Goal: Complete Application Form: Complete application form

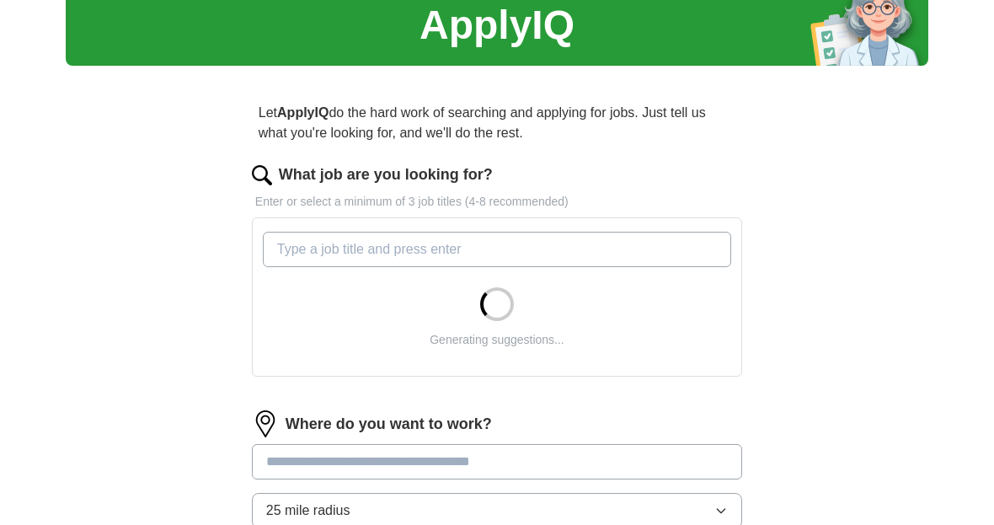
scroll to position [67, 0]
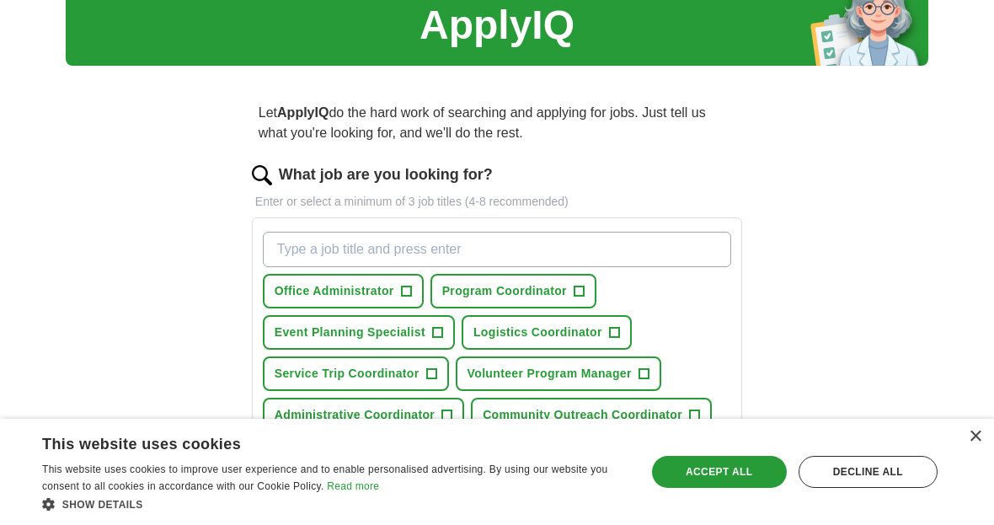
click at [370, 368] on span "Service Trip Coordinator" at bounding box center [347, 374] width 145 height 18
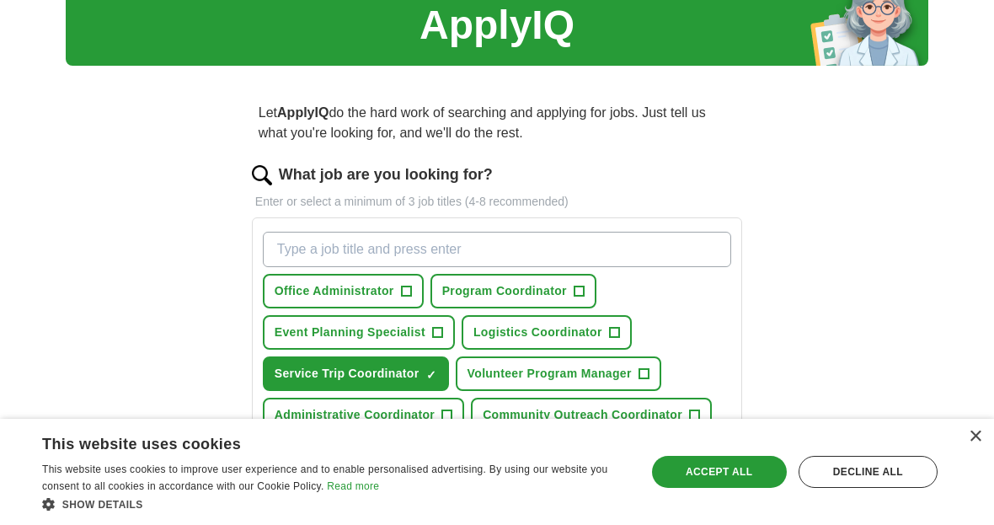
click at [497, 455] on span "Camp Operations Manager" at bounding box center [546, 456] width 157 height 18
click at [297, 457] on span "Administrative Assistant" at bounding box center [347, 456] width 145 height 18
click at [287, 412] on span "Administrative Coordinator" at bounding box center [355, 415] width 160 height 18
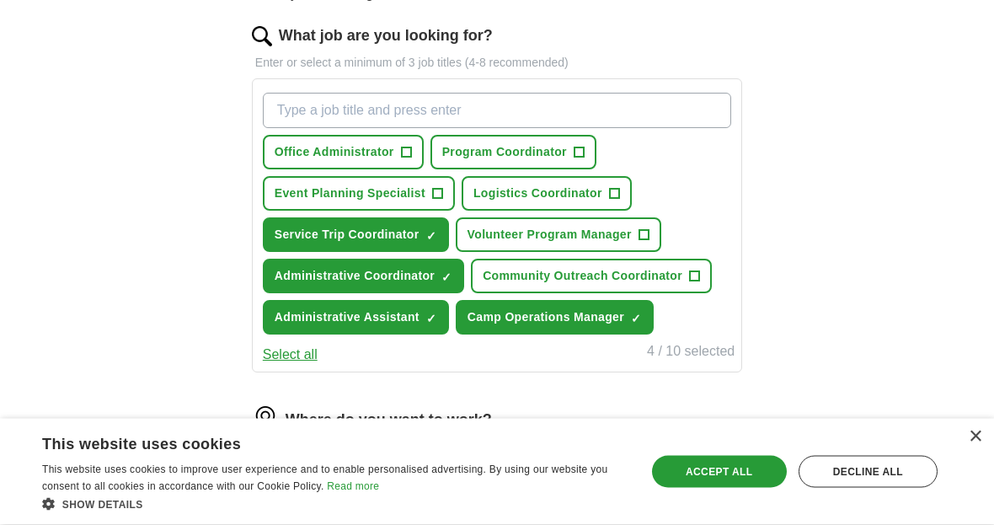
click at [270, 458] on input at bounding box center [497, 458] width 490 height 35
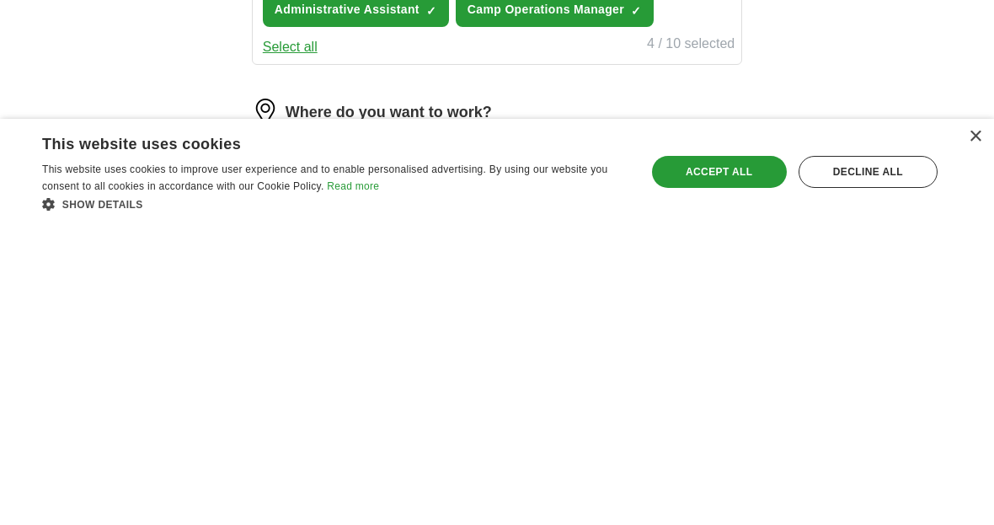
type input "**********"
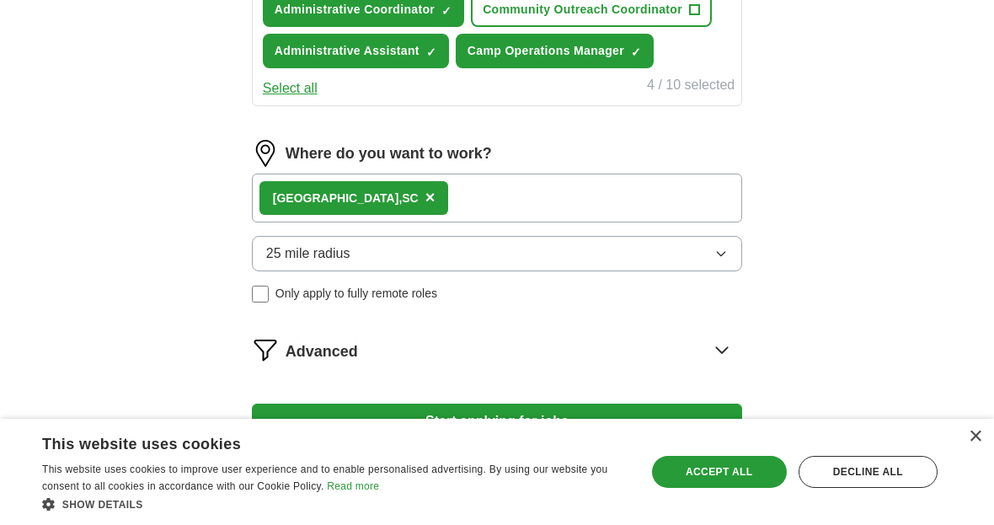
click at [464, 213] on div "Greenville, [GEOGRAPHIC_DATA] ×" at bounding box center [497, 198] width 490 height 49
click at [464, 210] on div "Greenville, [GEOGRAPHIC_DATA] ×" at bounding box center [497, 198] width 490 height 49
click at [297, 261] on span "25 mile radius" at bounding box center [308, 253] width 84 height 20
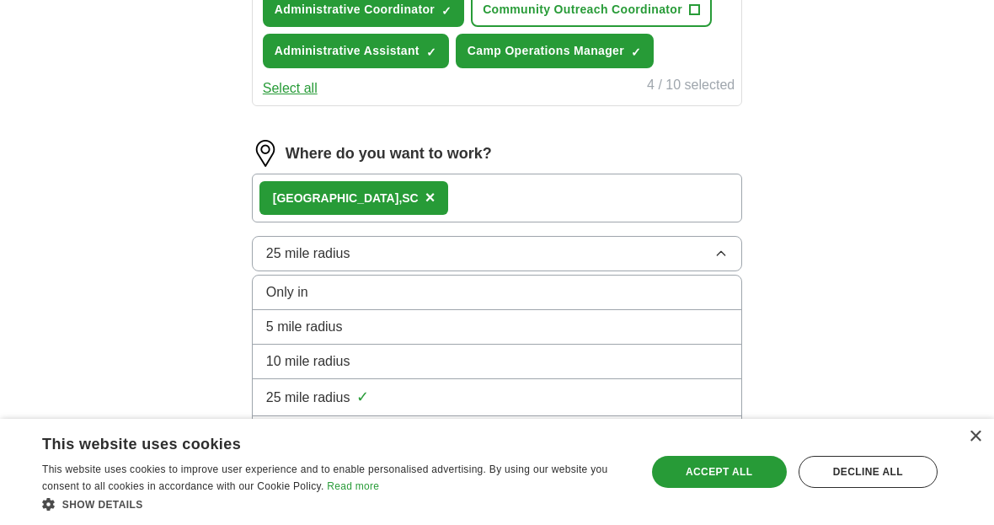
click at [273, 365] on span "10 mile radius" at bounding box center [308, 361] width 84 height 20
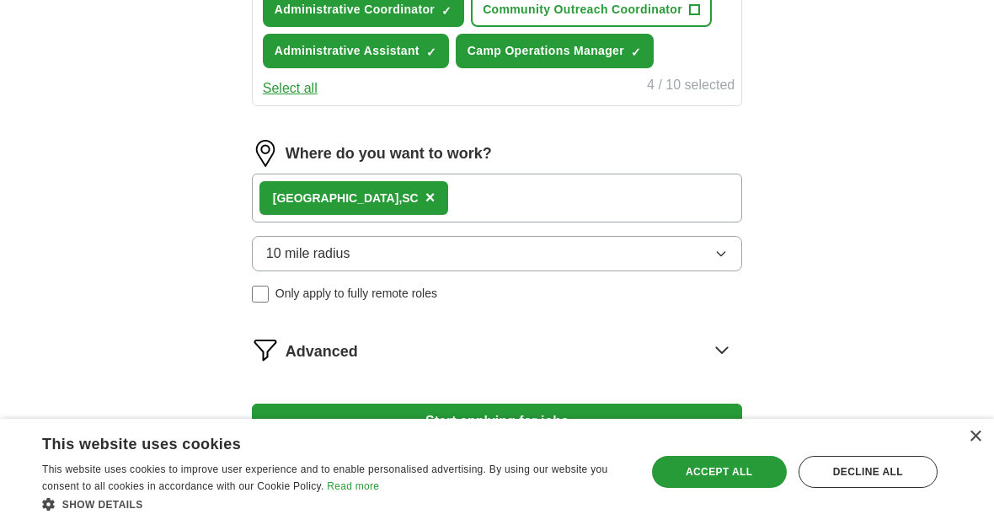
click at [283, 425] on button "Start applying for jobs" at bounding box center [497, 421] width 490 height 35
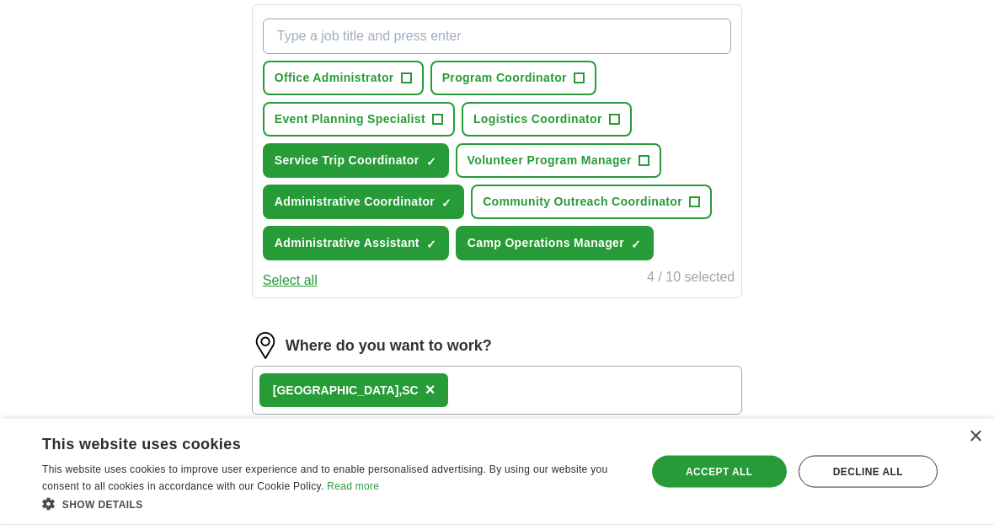
select select "**"
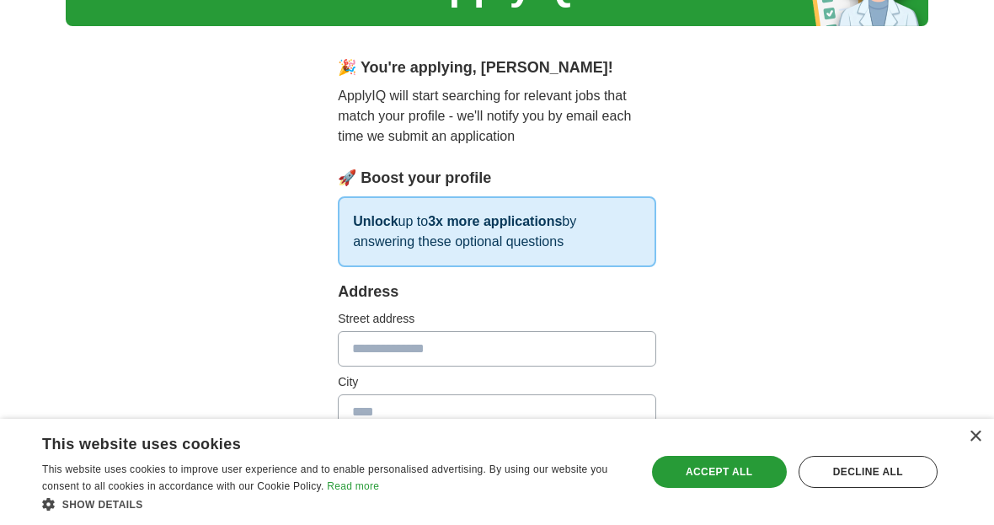
scroll to position [105, 0]
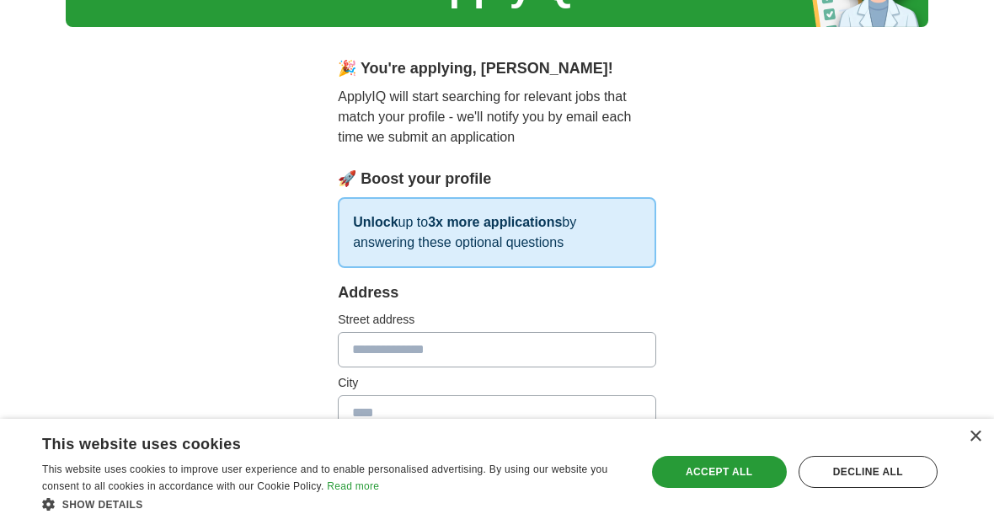
click at [367, 350] on input "text" at bounding box center [497, 349] width 318 height 35
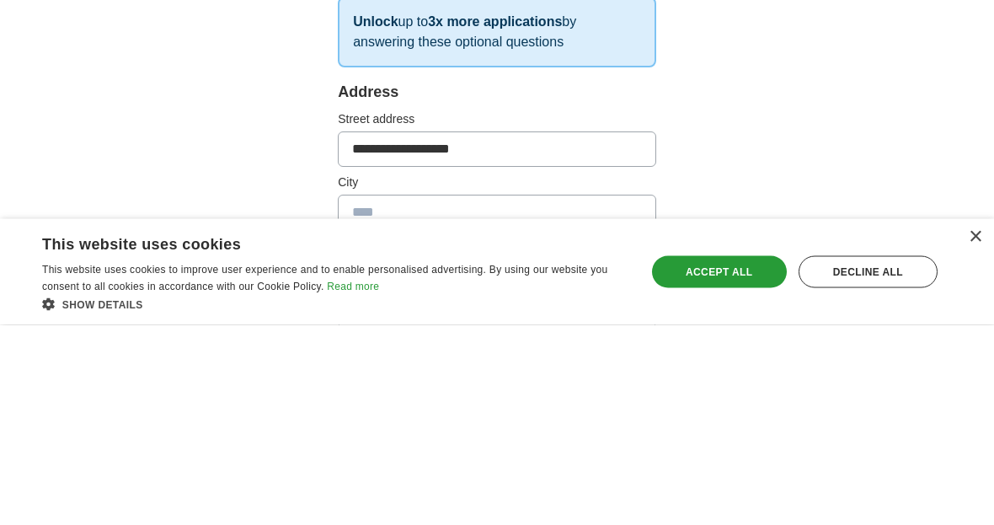
type input "**********"
click at [364, 395] on input "text" at bounding box center [497, 412] width 318 height 35
type input "**********"
click at [371, 458] on input "text" at bounding box center [416, 475] width 156 height 35
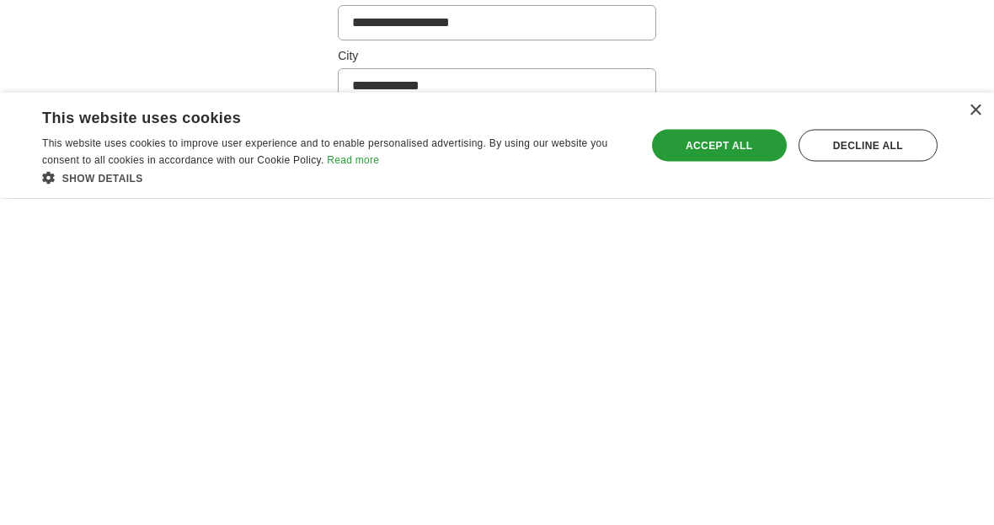
type input "**"
click at [603, 458] on input "text" at bounding box center [578, 475] width 156 height 35
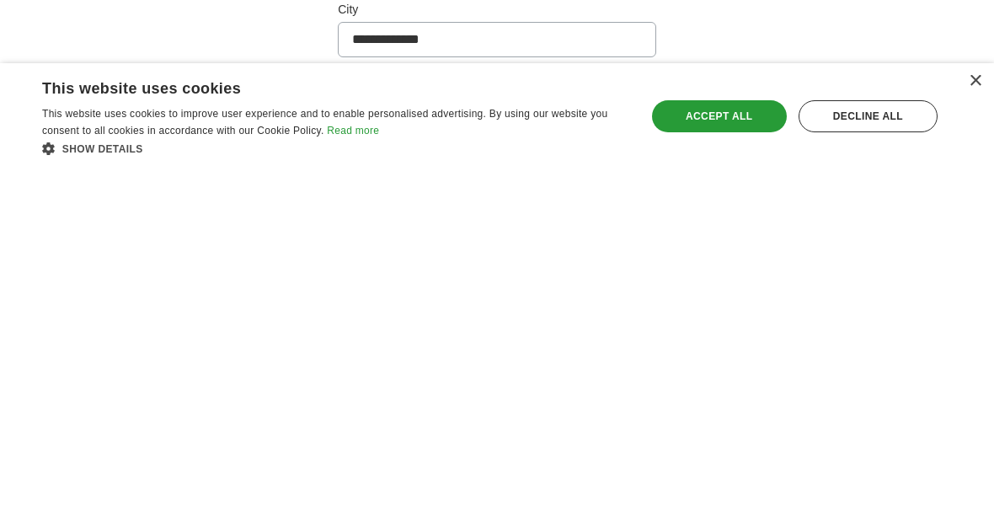
type input "*****"
click at [382, 511] on span "Please select..." at bounding box center [398, 521] width 92 height 20
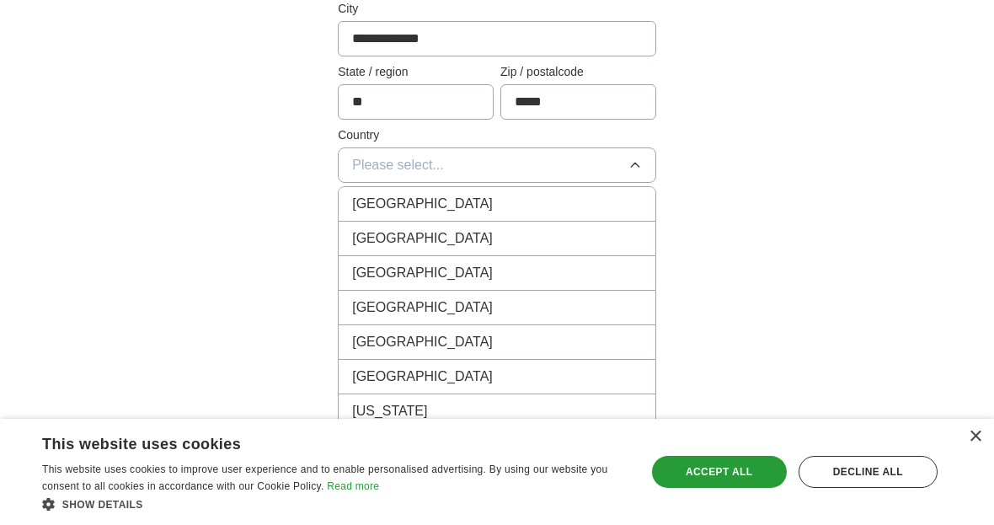
click at [371, 242] on span "[GEOGRAPHIC_DATA]" at bounding box center [422, 238] width 141 height 20
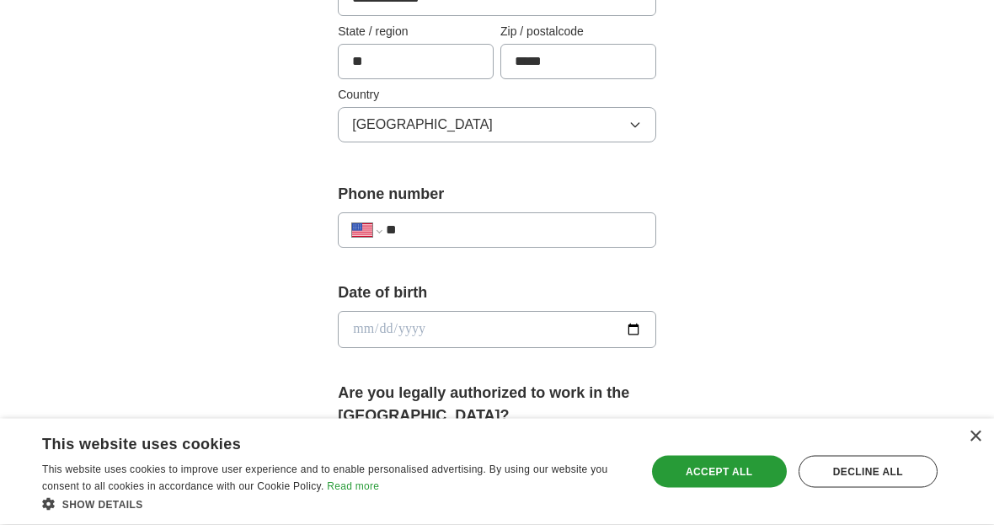
scroll to position [520, 0]
click at [355, 441] on span "Please select..." at bounding box center [398, 451] width 92 height 20
click at [349, 478] on li "Yes" at bounding box center [497, 490] width 317 height 35
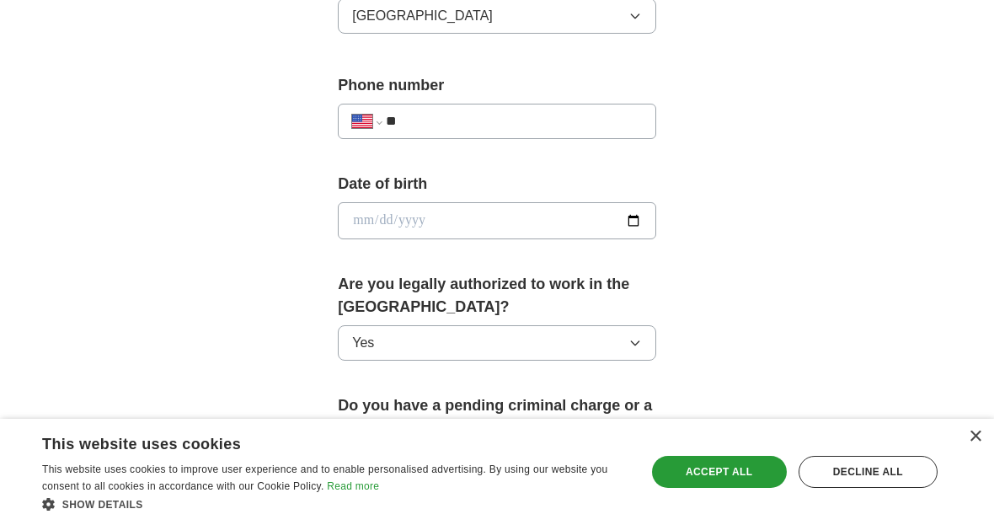
scroll to position [687, 0]
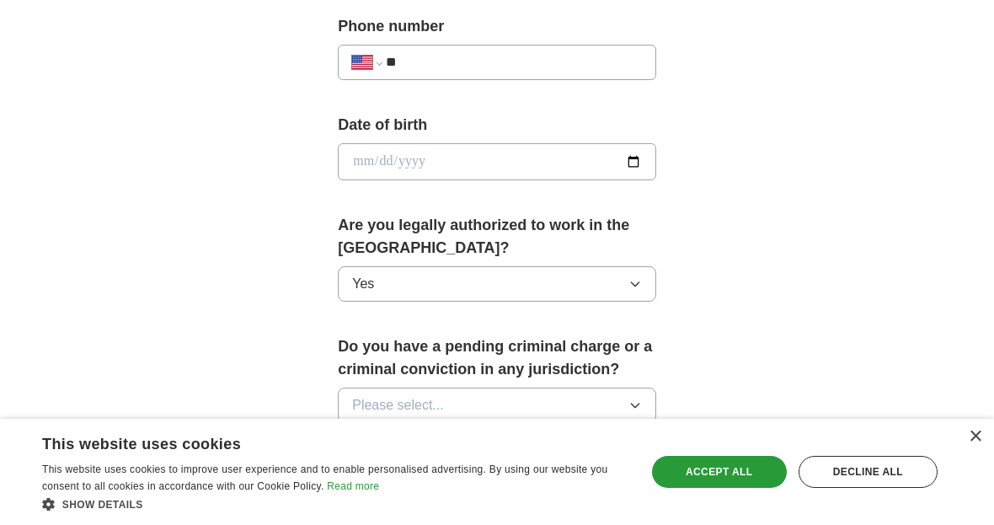
click at [359, 395] on span "Please select..." at bounding box center [398, 405] width 92 height 20
click at [361, 468] on span "No" at bounding box center [360, 478] width 17 height 20
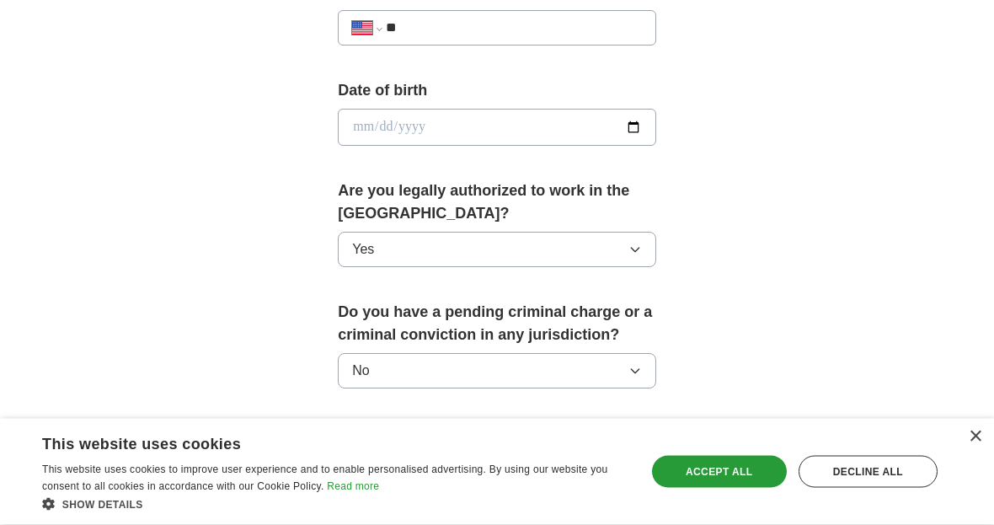
scroll to position [723, 0]
click at [356, 458] on span "Please select..." at bounding box center [398, 468] width 92 height 20
click at [363, 497] on span "Yes" at bounding box center [363, 507] width 22 height 20
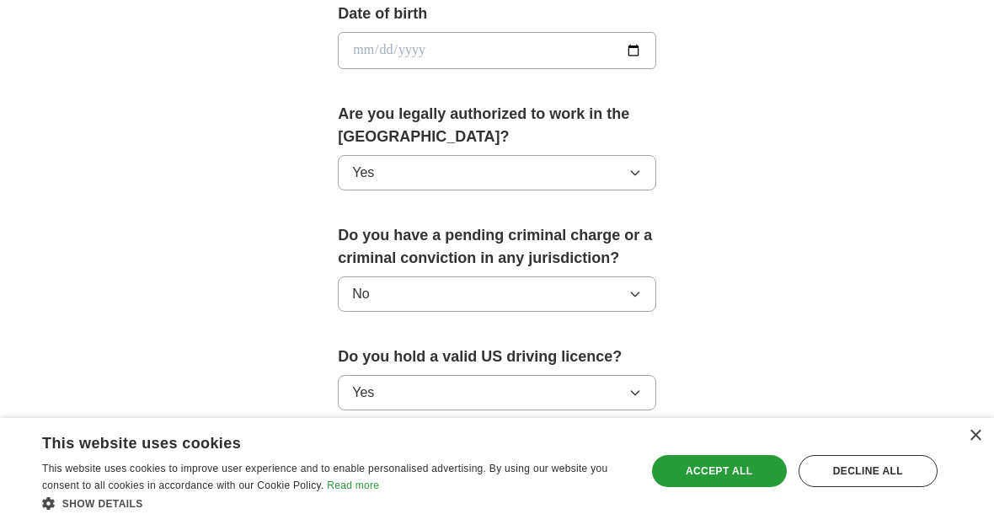
click at [360, 484] on span "Please select..." at bounding box center [398, 492] width 92 height 20
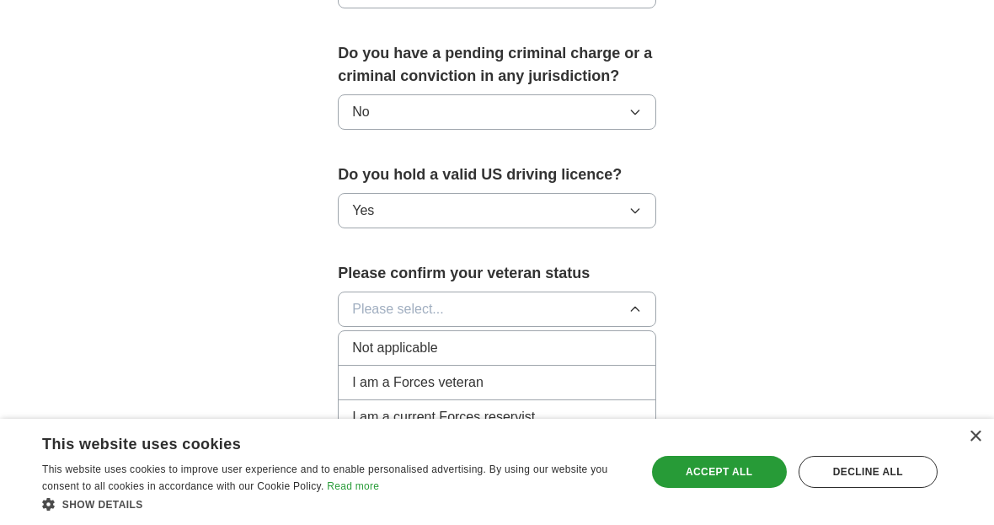
scroll to position [986, 0]
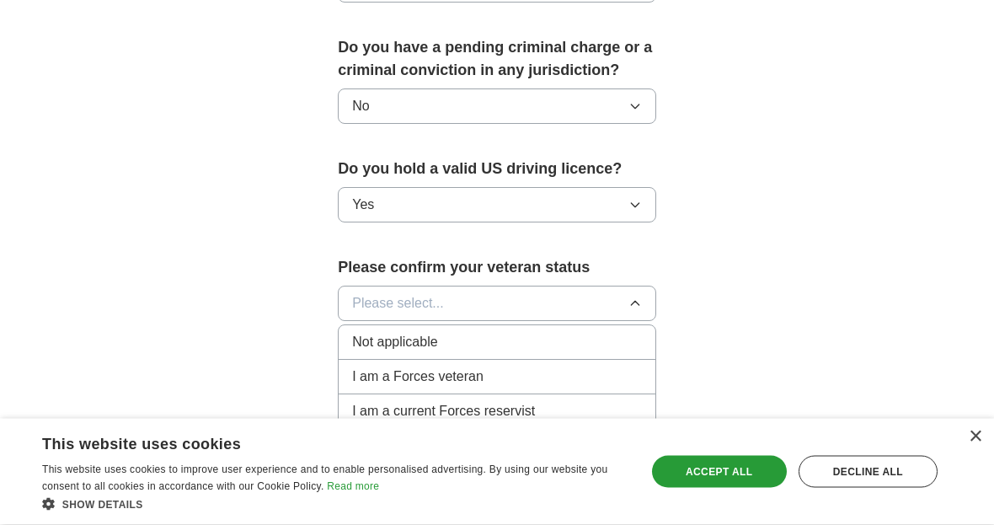
click at [355, 333] on span "Not applicable" at bounding box center [394, 343] width 85 height 20
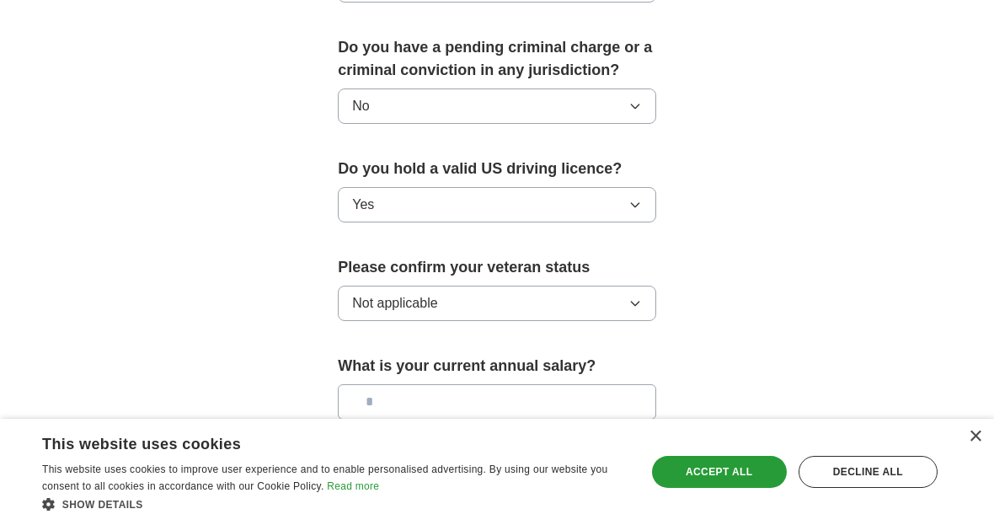
click at [974, 443] on div "×" at bounding box center [975, 436] width 13 height 13
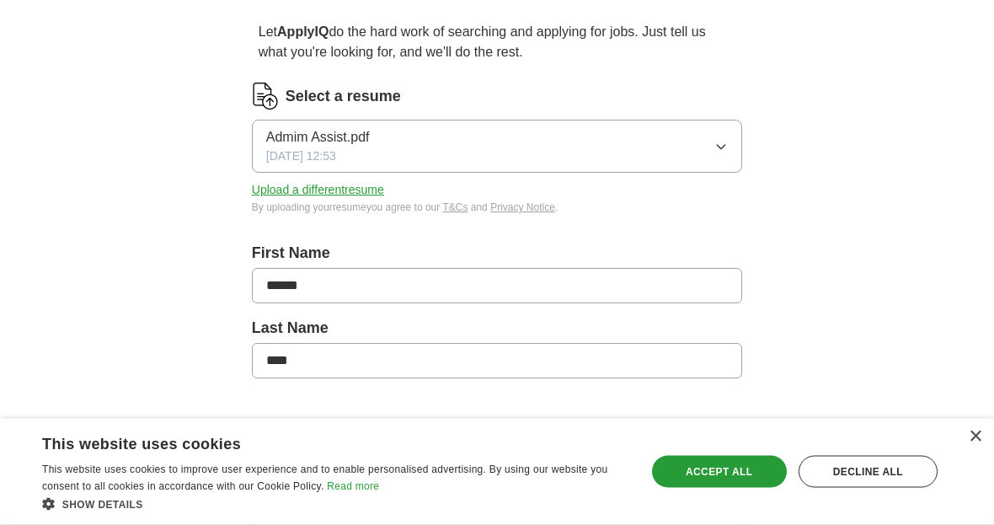
scroll to position [82, 0]
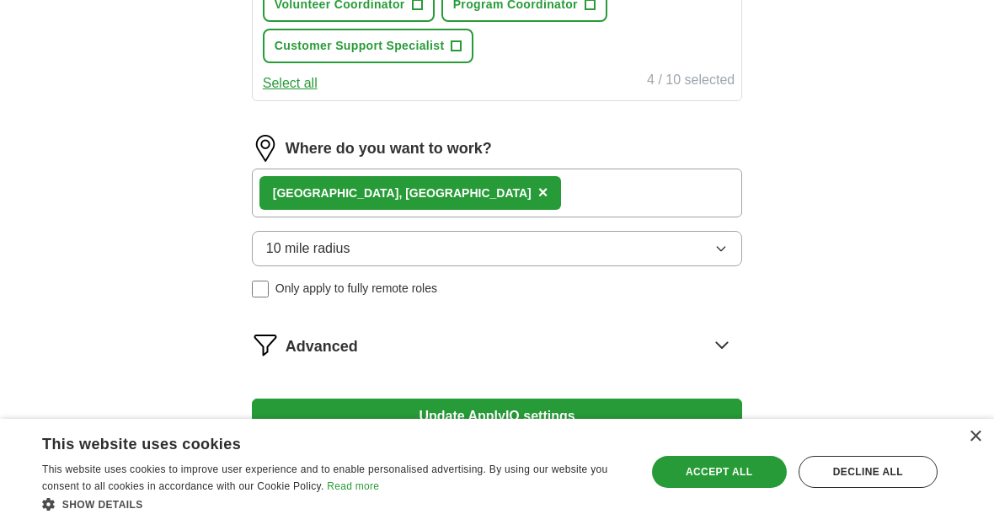
scroll to position [883, 0]
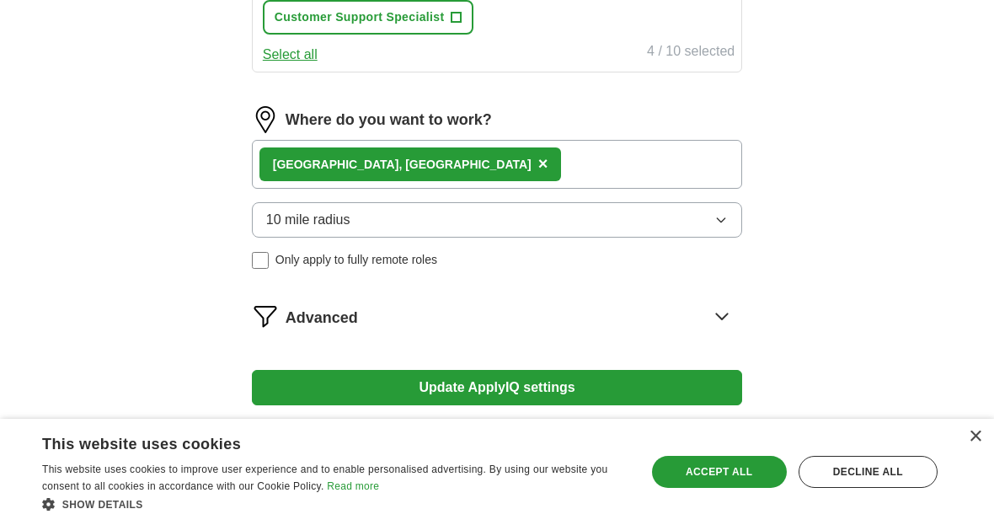
click at [474, 436] on button "Go to dashboard" at bounding box center [497, 436] width 490 height 35
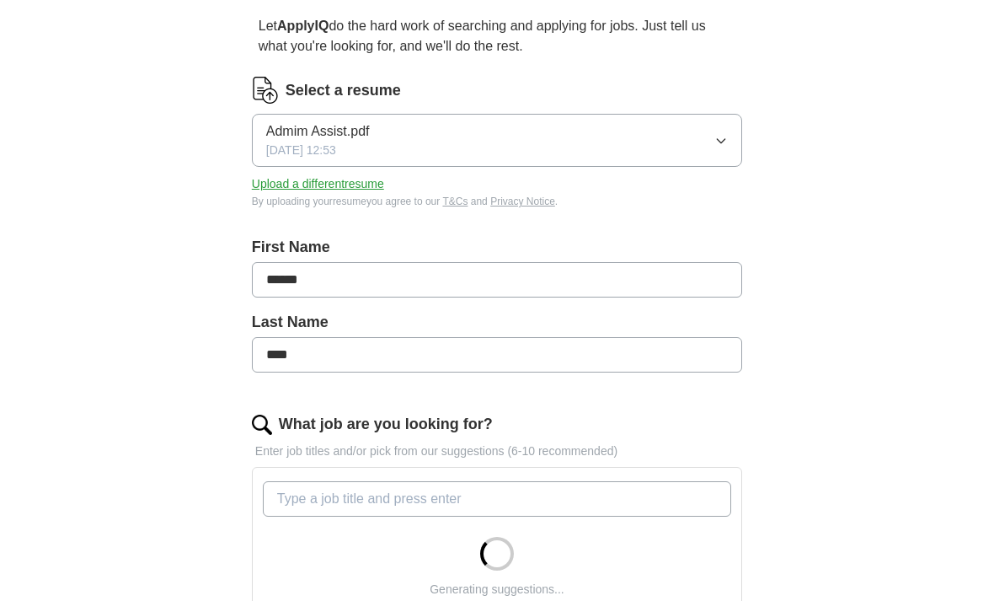
scroll to position [112, 0]
